Goal: Information Seeking & Learning: Compare options

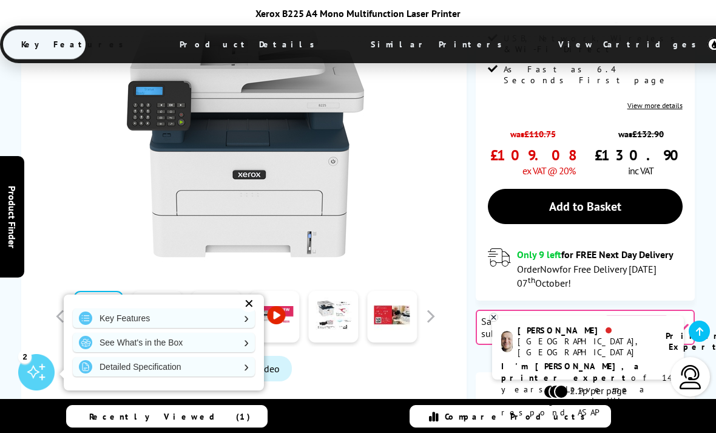
scroll to position [350, 0]
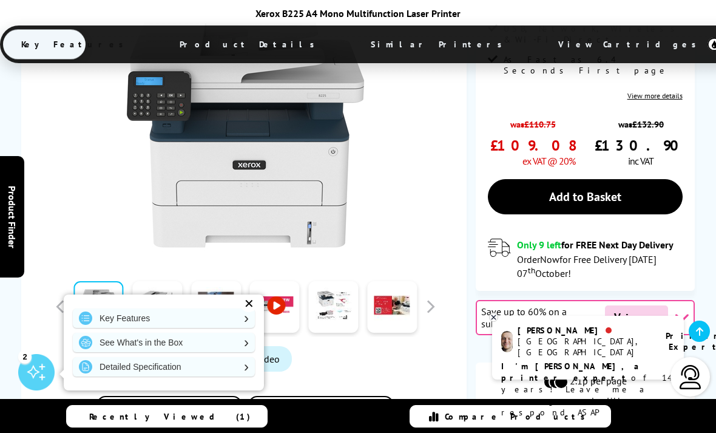
click at [50, 262] on div "Watch video Add to Compare In the Box" at bounding box center [245, 222] width 412 height 465
click at [239, 334] on div "Key Features See What's in the Box Detailed Specification" at bounding box center [164, 342] width 200 height 96
click at [228, 346] on link "Watch video" at bounding box center [245, 358] width 93 height 25
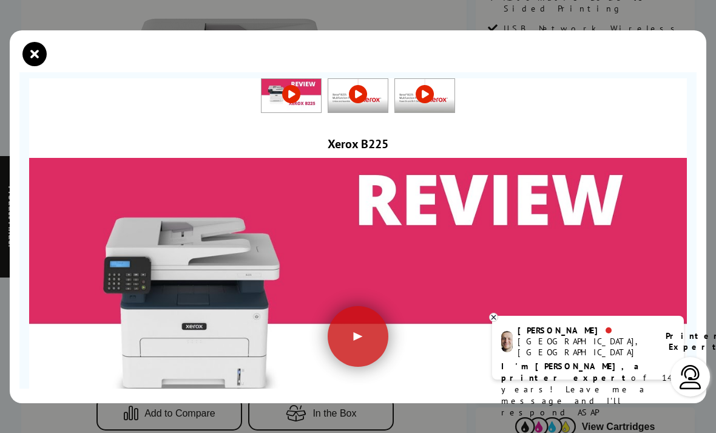
click at [66, 140] on div "Xerox B225" at bounding box center [358, 144] width 658 height 16
click at [29, 49] on icon "close modal" at bounding box center [34, 54] width 24 height 24
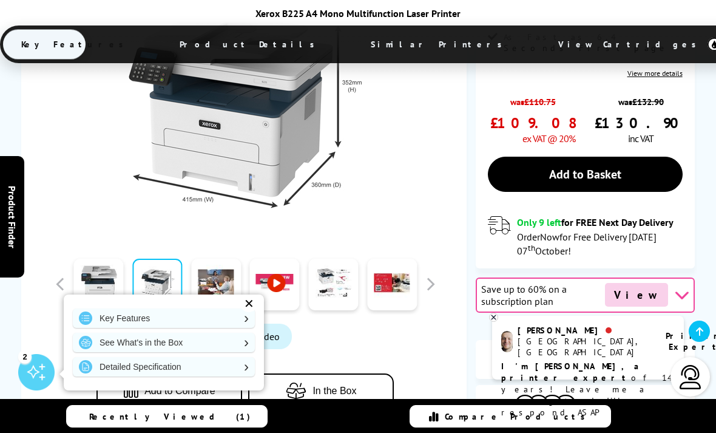
scroll to position [374, 0]
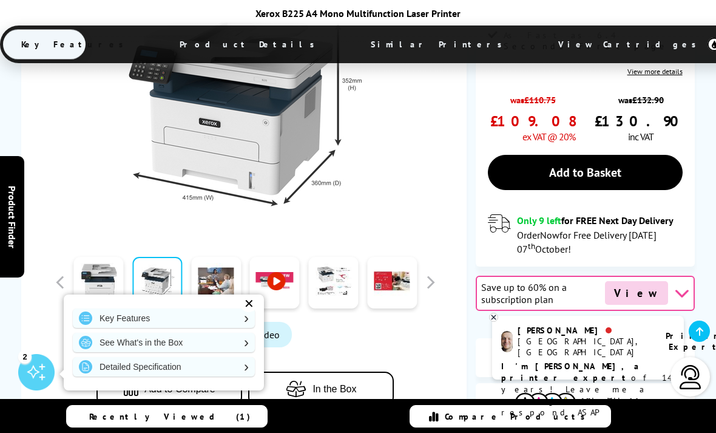
click at [217, 322] on link "Watch video" at bounding box center [245, 334] width 93 height 25
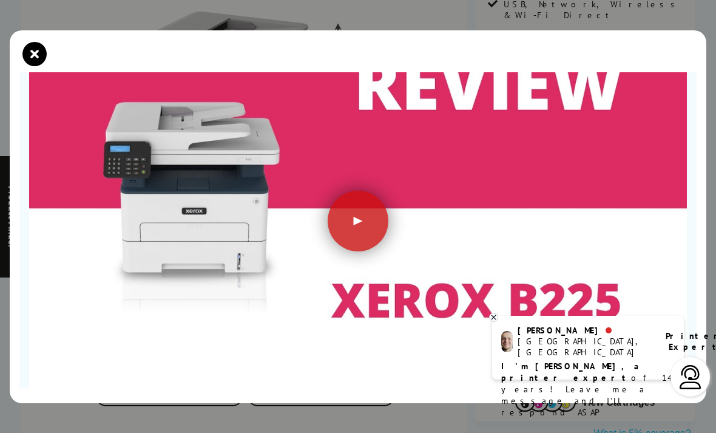
scroll to position [114, 0]
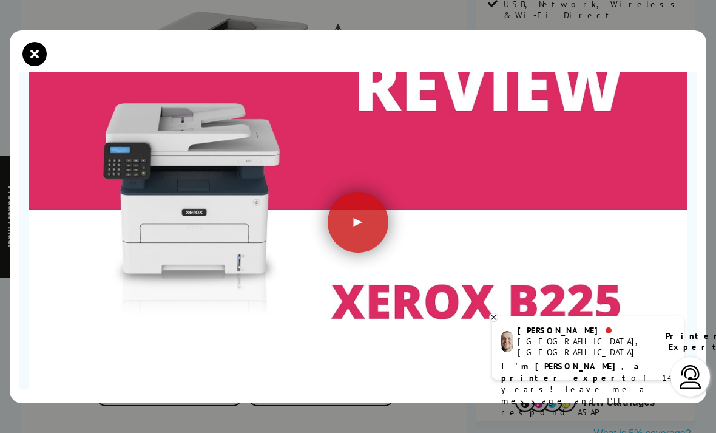
click at [59, 248] on img at bounding box center [358, 209] width 658 height 370
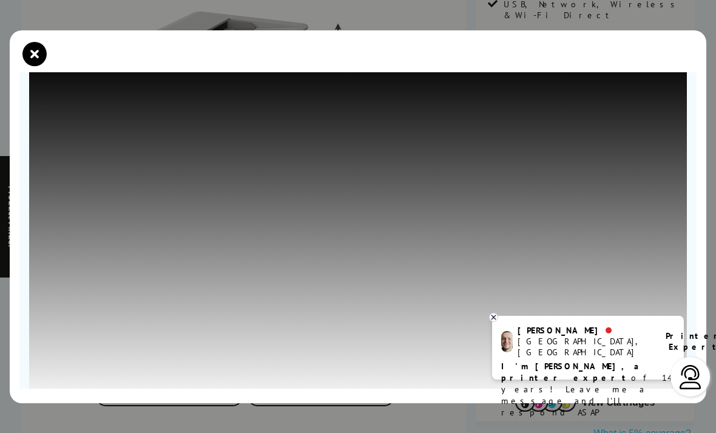
scroll to position [103, 0]
click at [22, 49] on icon "close modal" at bounding box center [34, 54] width 24 height 24
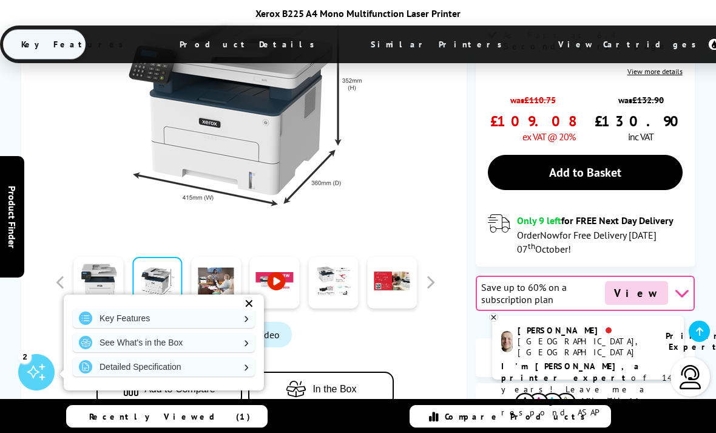
click at [20, 47] on div "SALE - Save 2% Best Seller View Cartridges For This Printer Xerox B225 A4 Mono …" at bounding box center [358, 119] width 716 height 641
click at [94, 128] on div at bounding box center [245, 109] width 304 height 238
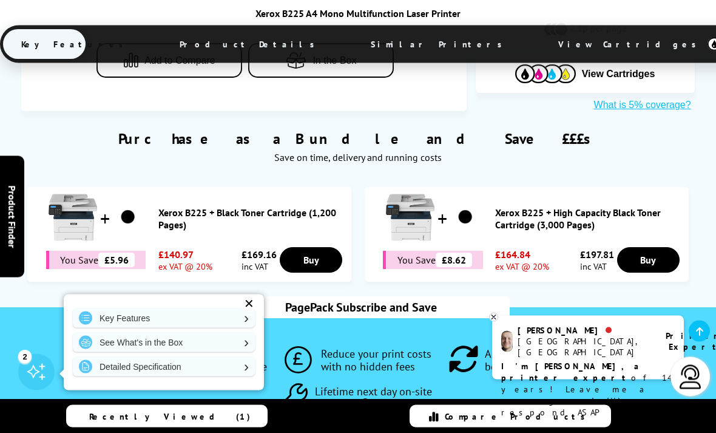
scroll to position [702, 0]
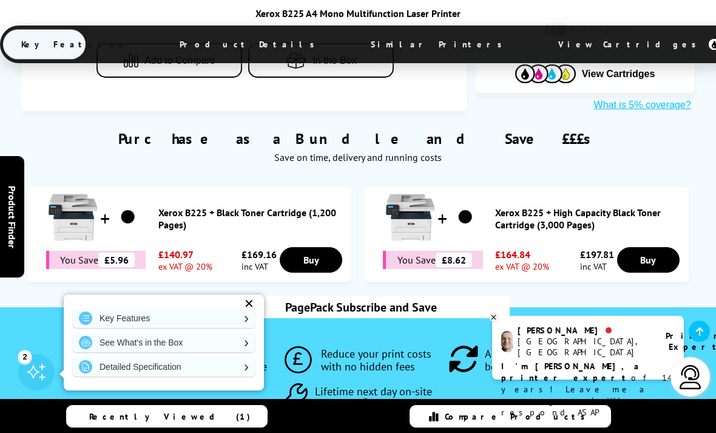
click at [63, 47] on span "Key Features" at bounding box center [75, 44] width 145 height 29
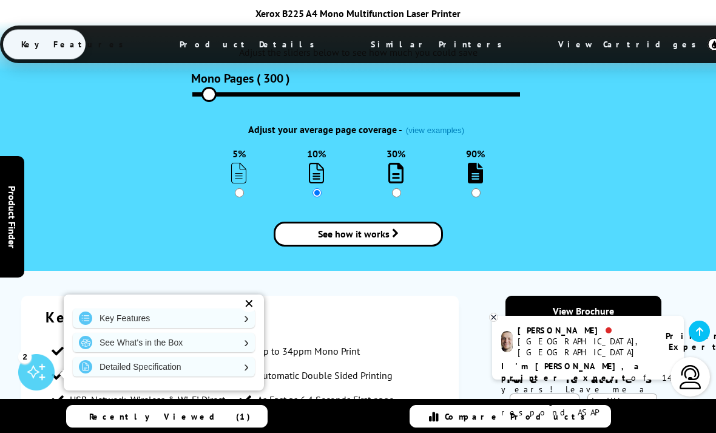
scroll to position [1495, 0]
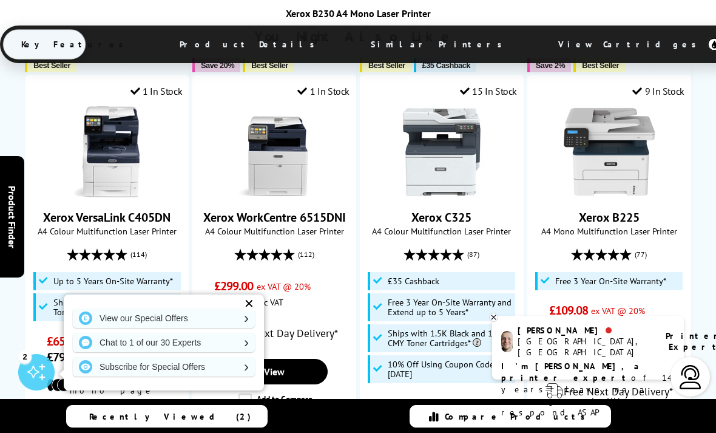
click at [581, 166] on img at bounding box center [609, 151] width 91 height 91
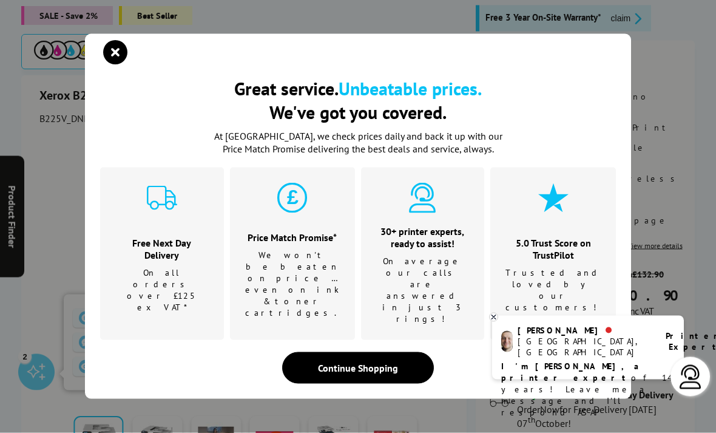
scroll to position [200, 0]
click at [115, 217] on div "Free Next Day Delivery On all orders over £125 ex VAT*" at bounding box center [162, 254] width 124 height 172
click at [117, 226] on div "Free Next Day Delivery On all orders over £125 ex VAT*" at bounding box center [162, 254] width 124 height 172
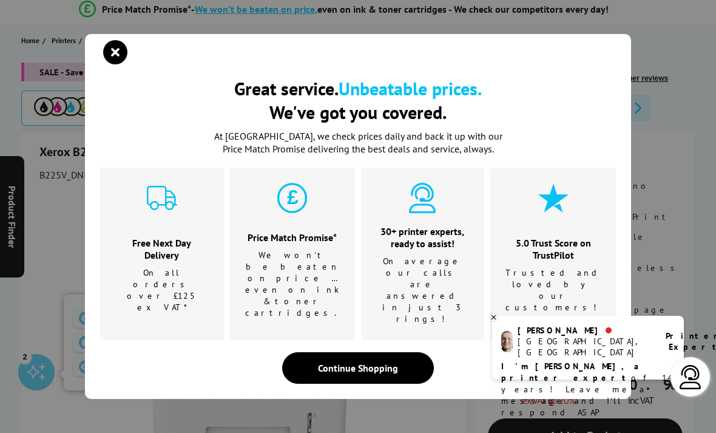
scroll to position [109, 0]
click at [103, 64] on icon "close modal" at bounding box center [115, 52] width 24 height 24
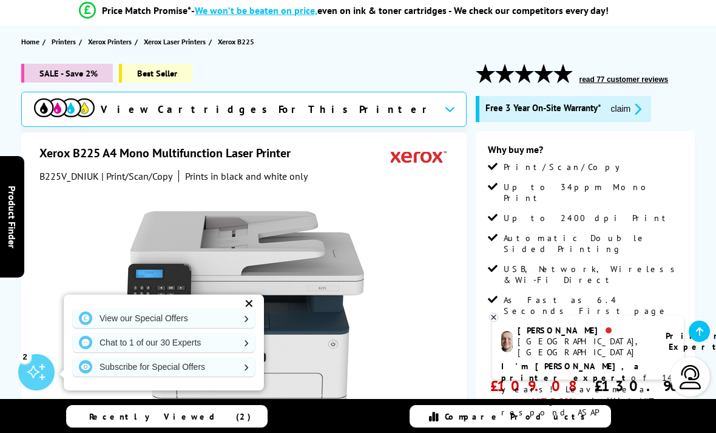
click at [68, 137] on div "Xerox B225 A4 Mono Multifunction Laser Printer B225V_DNIUK | Print/Scan/Copy Pr…" at bounding box center [243, 394] width 445 height 523
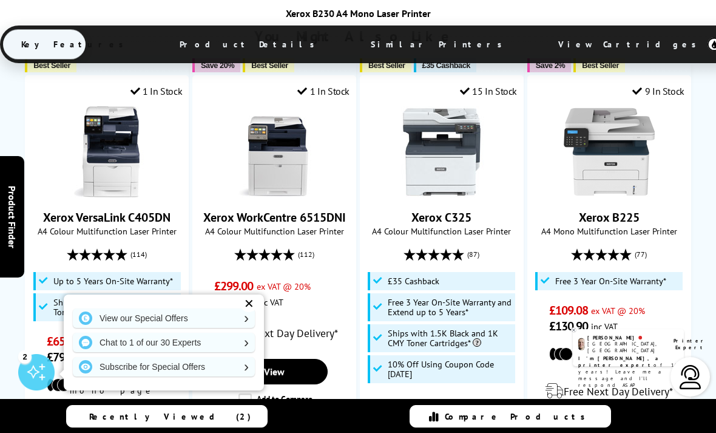
click at [586, 134] on img at bounding box center [609, 151] width 91 height 91
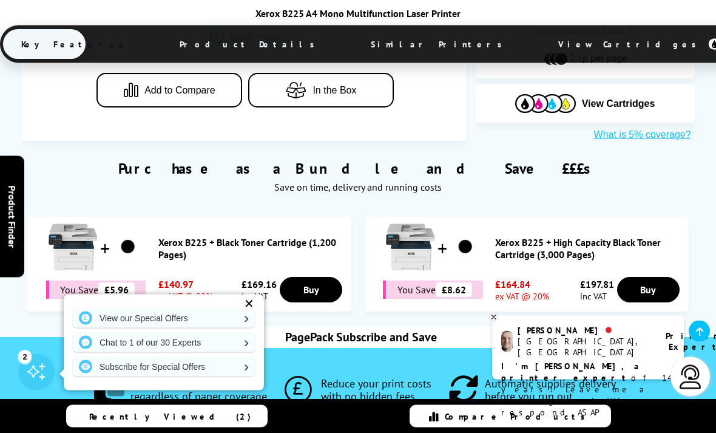
scroll to position [673, 0]
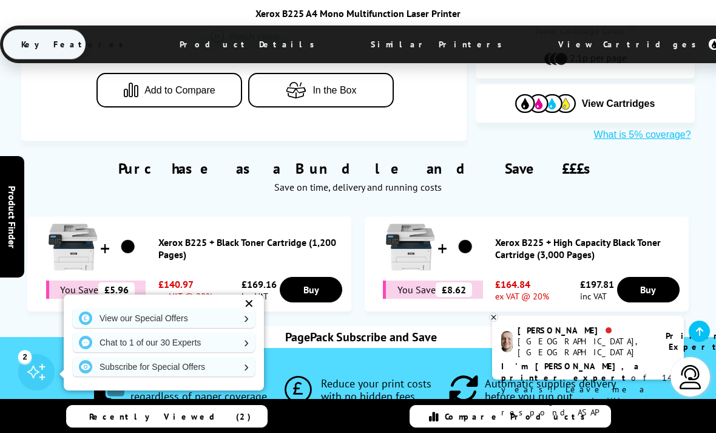
click at [110, 199] on div "Xerox B225 + Black Toner Cartridge (1,200 Pages) You Save £5.96 ex VAT @ 20%" at bounding box center [357, 259] width 673 height 120
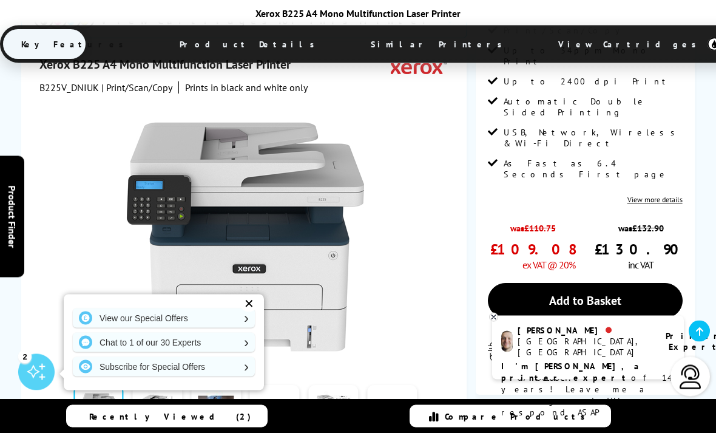
scroll to position [246, 0]
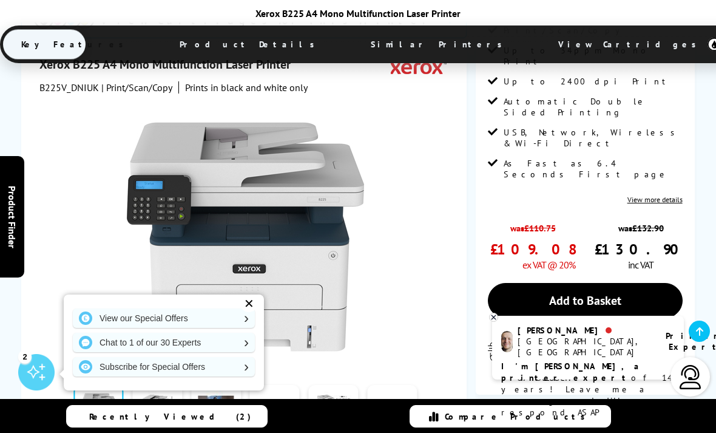
click at [99, 146] on div at bounding box center [245, 237] width 304 height 238
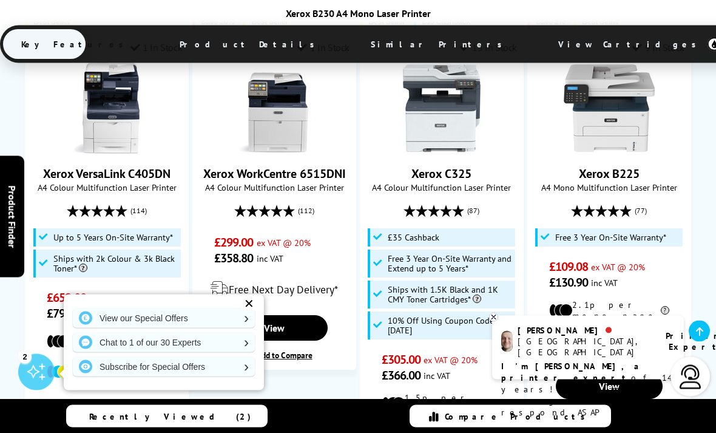
scroll to position [893, 0]
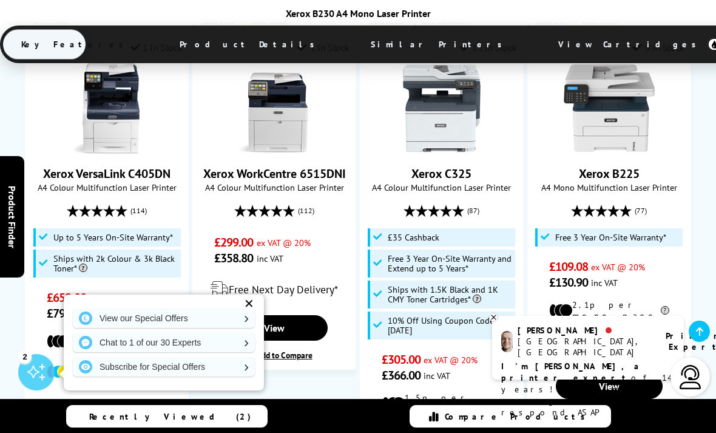
click at [565, 259] on span "£109.08" at bounding box center [568, 267] width 39 height 16
click at [594, 75] on img at bounding box center [609, 108] width 91 height 91
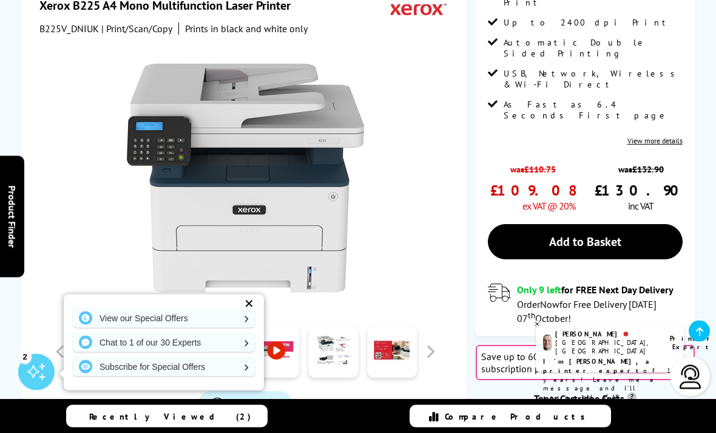
scroll to position [306, 0]
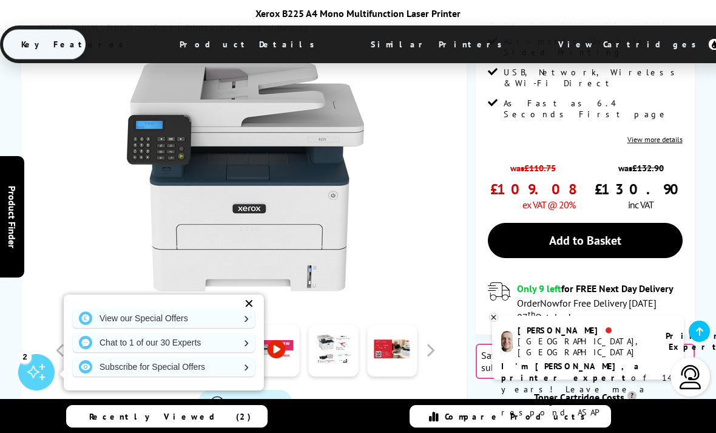
click at [171, 338] on div "View our Special Offers Chat to 1 of our 30 Experts Subscribe for Special Offers" at bounding box center [164, 342] width 200 height 96
click at [168, 335] on div "View our Special Offers Chat to 1 of our 30 Experts Subscribe for Special Offers" at bounding box center [164, 342] width 200 height 96
click at [168, 338] on div "View our Special Offers Chat to 1 of our 30 Experts Subscribe for Special Offers" at bounding box center [164, 342] width 200 height 96
click at [157, 326] on link at bounding box center [157, 351] width 50 height 52
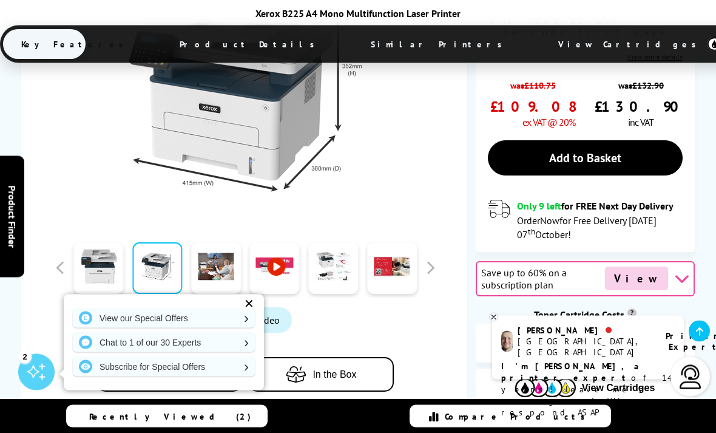
scroll to position [389, 0]
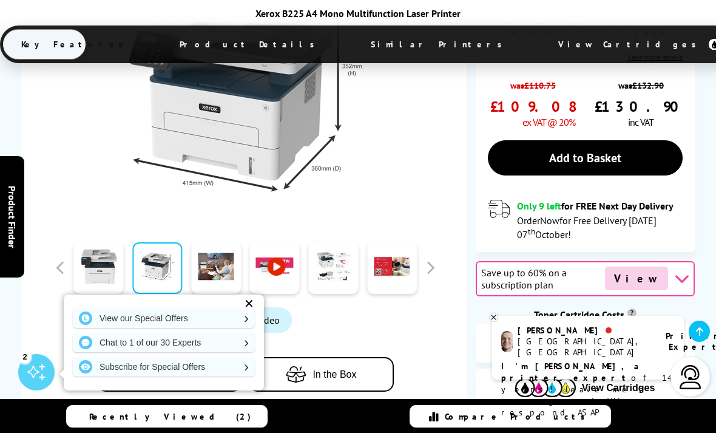
click at [215, 307] on link "Watch video" at bounding box center [245, 319] width 93 height 25
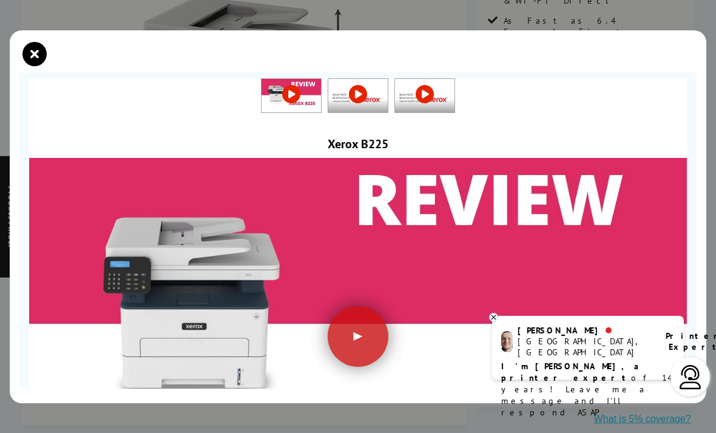
scroll to position [387, 0]
click at [353, 332] on div at bounding box center [358, 336] width 61 height 61
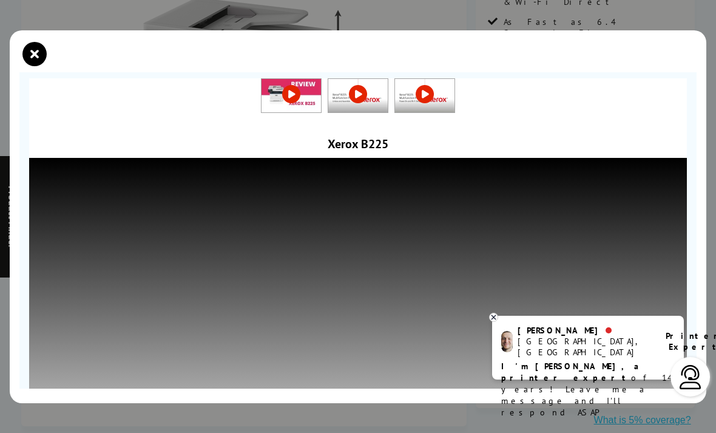
click at [34, 56] on icon "close modal" at bounding box center [34, 54] width 24 height 24
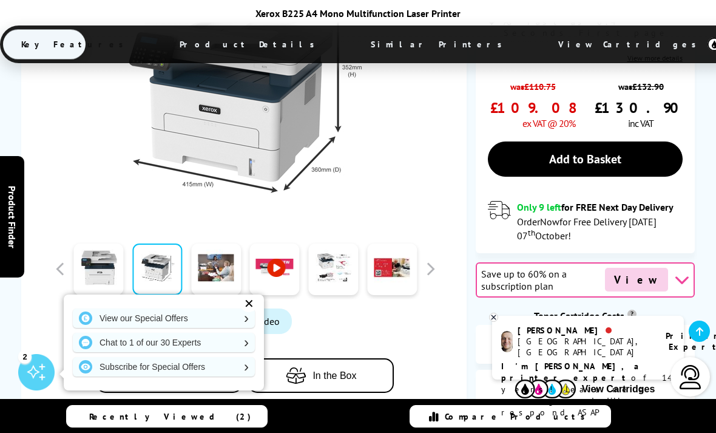
click at [152, 343] on div "View our Special Offers Chat to 1 of our 30 Experts Subscribe for Special Offers" at bounding box center [164, 342] width 200 height 96
click at [144, 336] on div "View our Special Offers Chat to 1 of our 30 Experts Subscribe for Special Offers" at bounding box center [164, 342] width 200 height 96
click at [6, 4] on div "Xerox B225 A4 Mono Multifunction Laser Printer Key Features Product Details Sim…" at bounding box center [358, 36] width 716 height 72
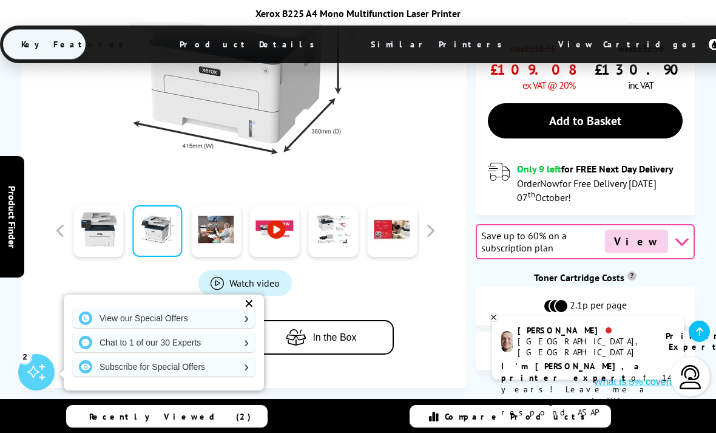
scroll to position [426, 0]
